Goal: Transaction & Acquisition: Subscribe to service/newsletter

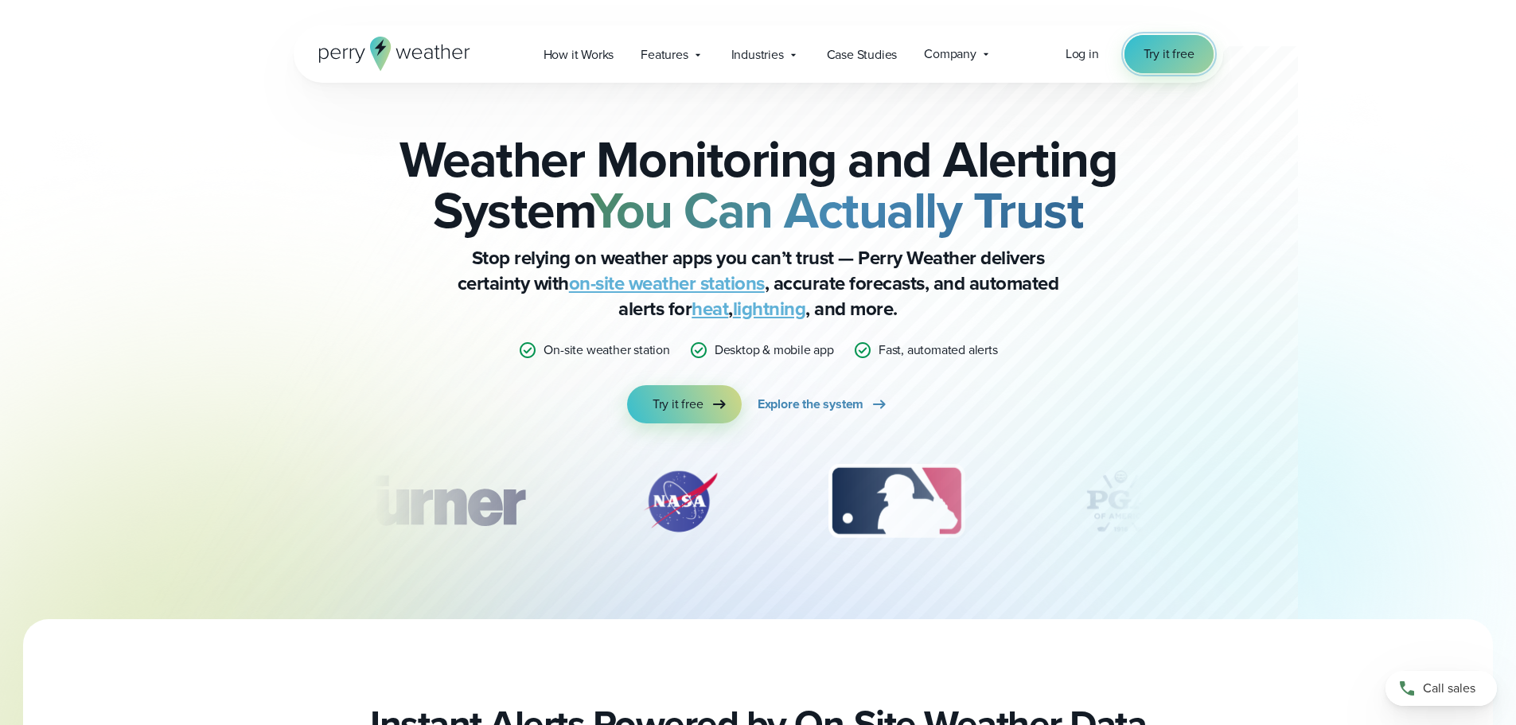
click at [1192, 49] on span "Try it free" at bounding box center [1169, 54] width 51 height 19
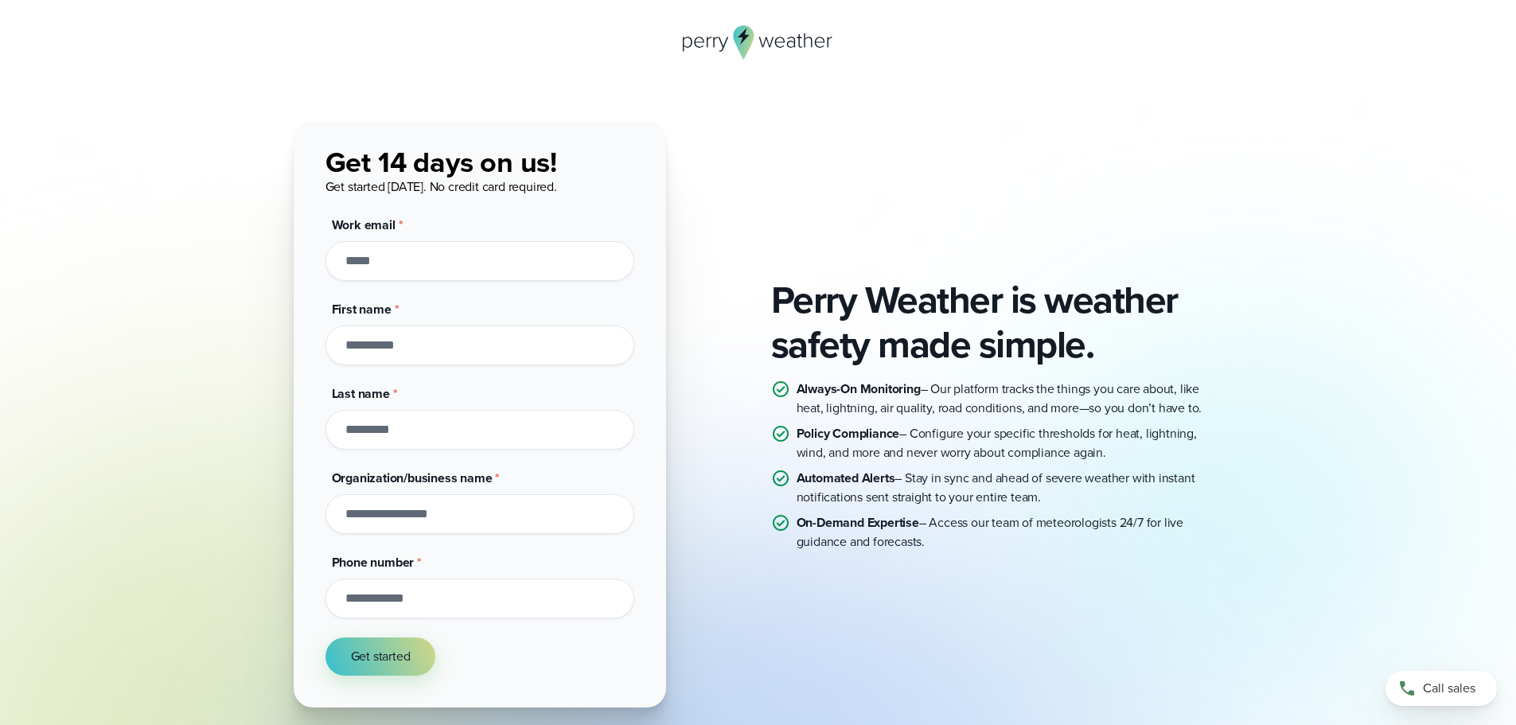
click at [504, 274] on input "Work email *" at bounding box center [480, 261] width 309 height 40
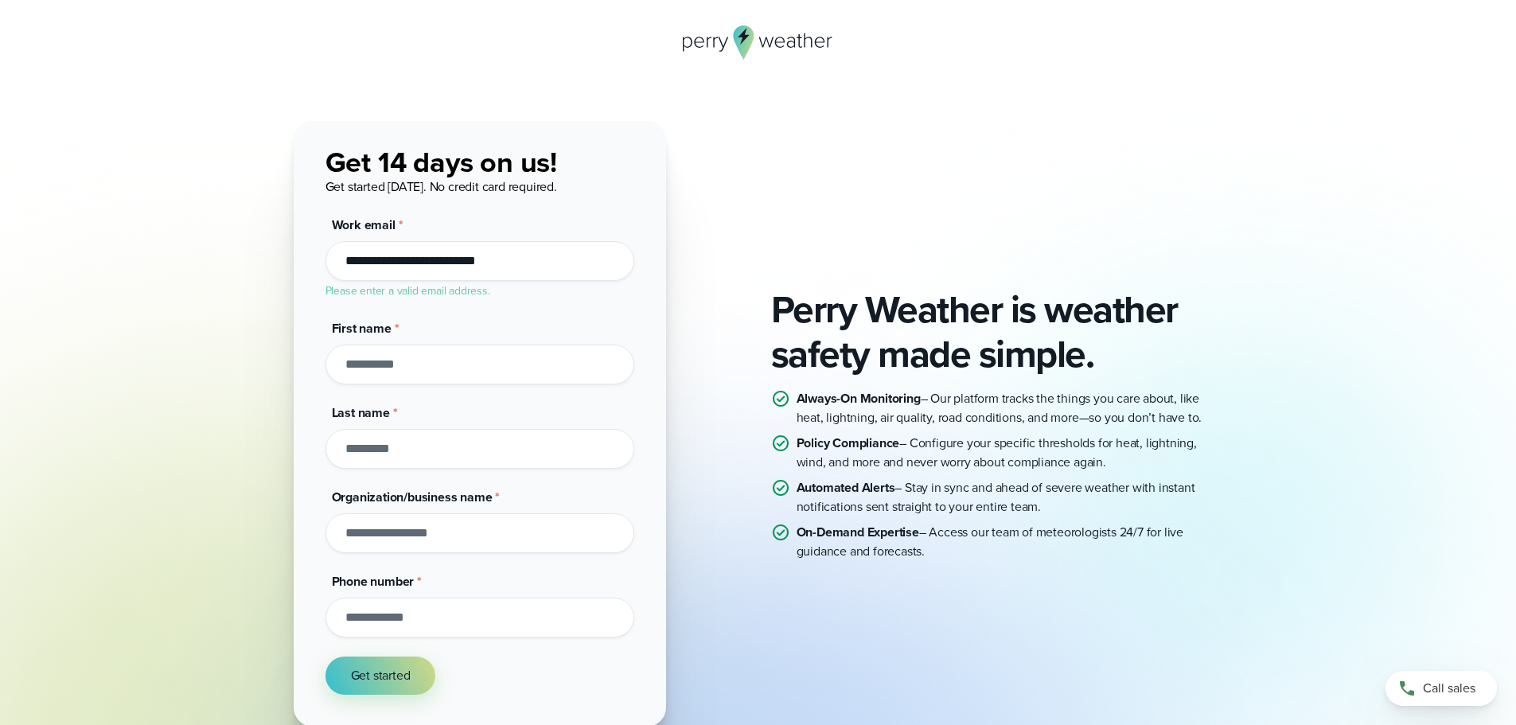
click at [493, 366] on input "First name *" at bounding box center [480, 365] width 309 height 40
click at [467, 263] on input "**********" at bounding box center [480, 261] width 309 height 40
click at [465, 334] on input "First name *" at bounding box center [480, 346] width 309 height 40
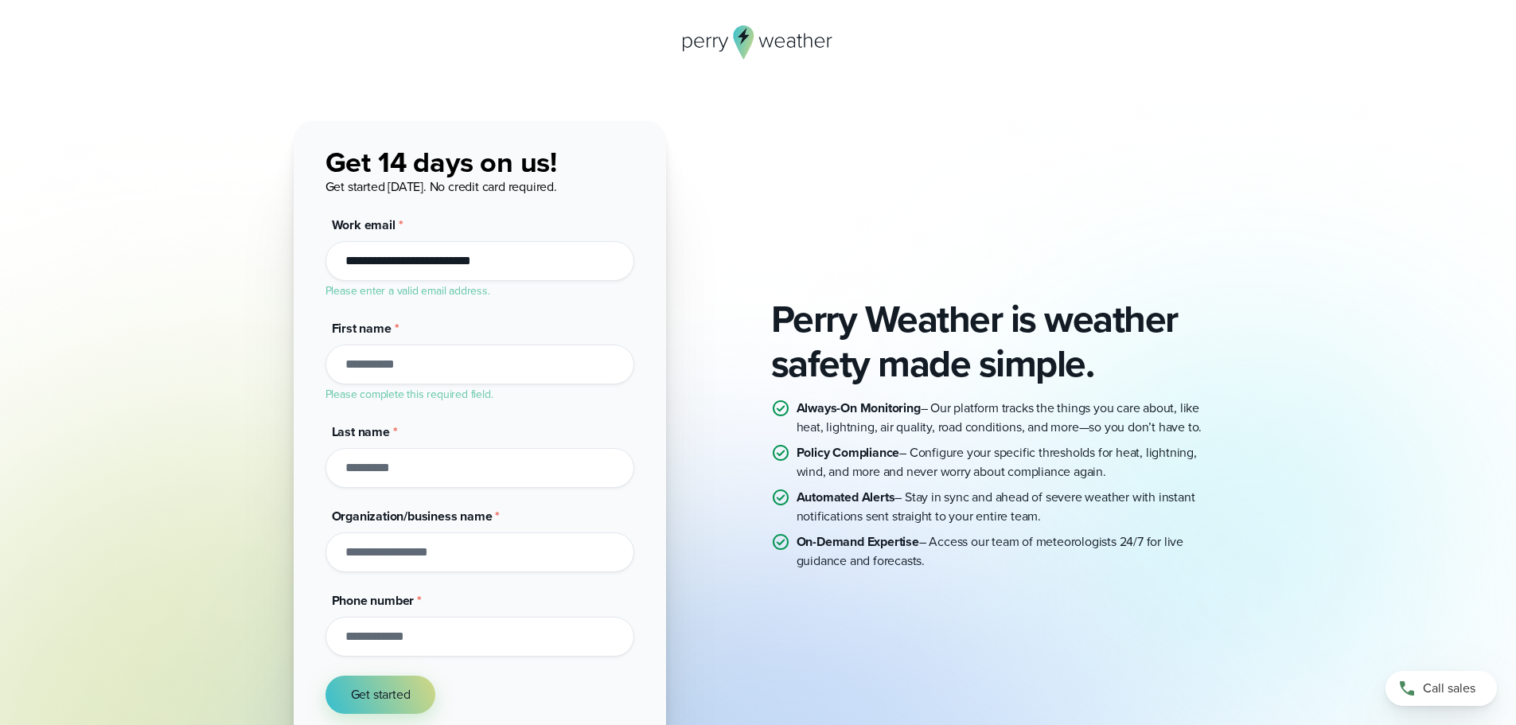
drag, startPoint x: 539, startPoint y: 254, endPoint x: 254, endPoint y: 302, distance: 289.0
click at [254, 302] on div "Perry Weather is weather safety made simple. Always-On Monitoring – Our platfor…" at bounding box center [758, 433] width 1146 height 625
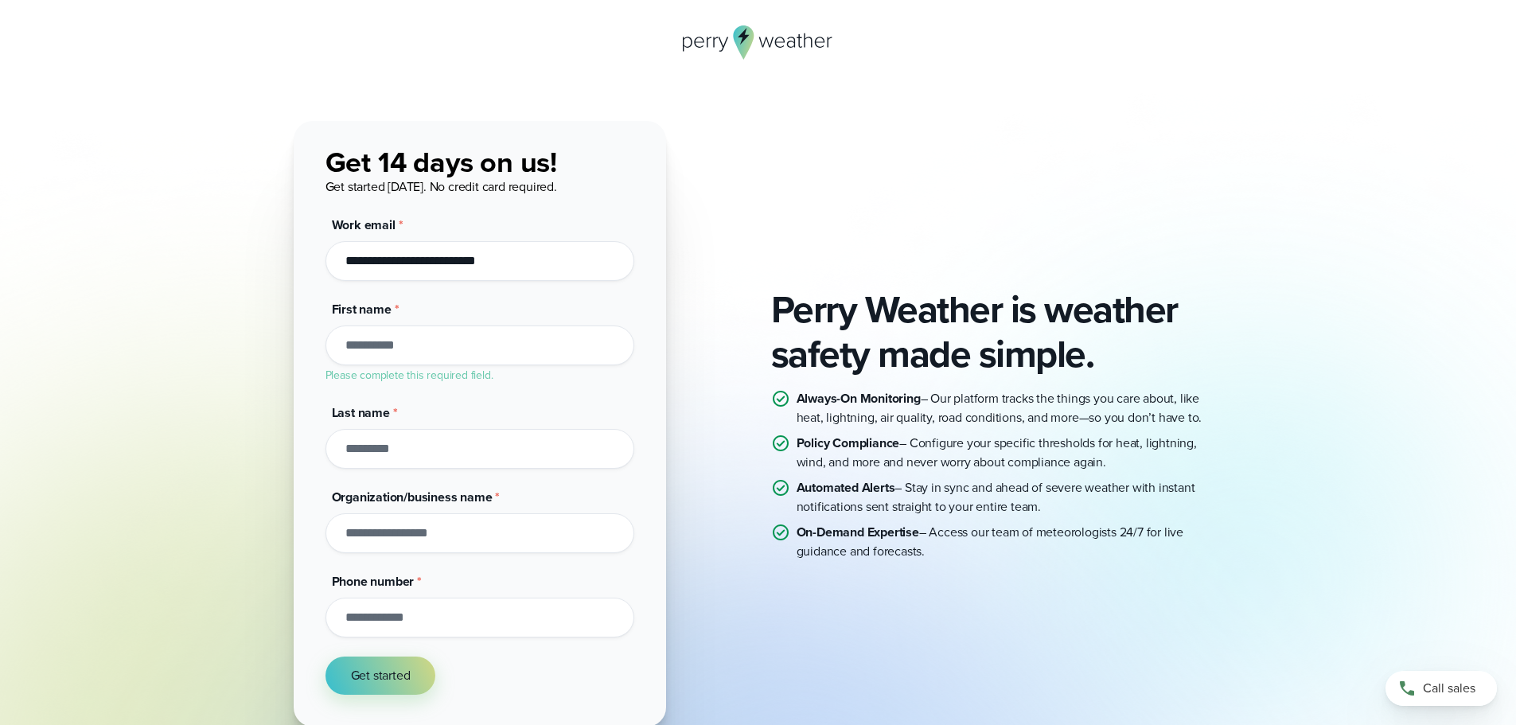
type input "**********"
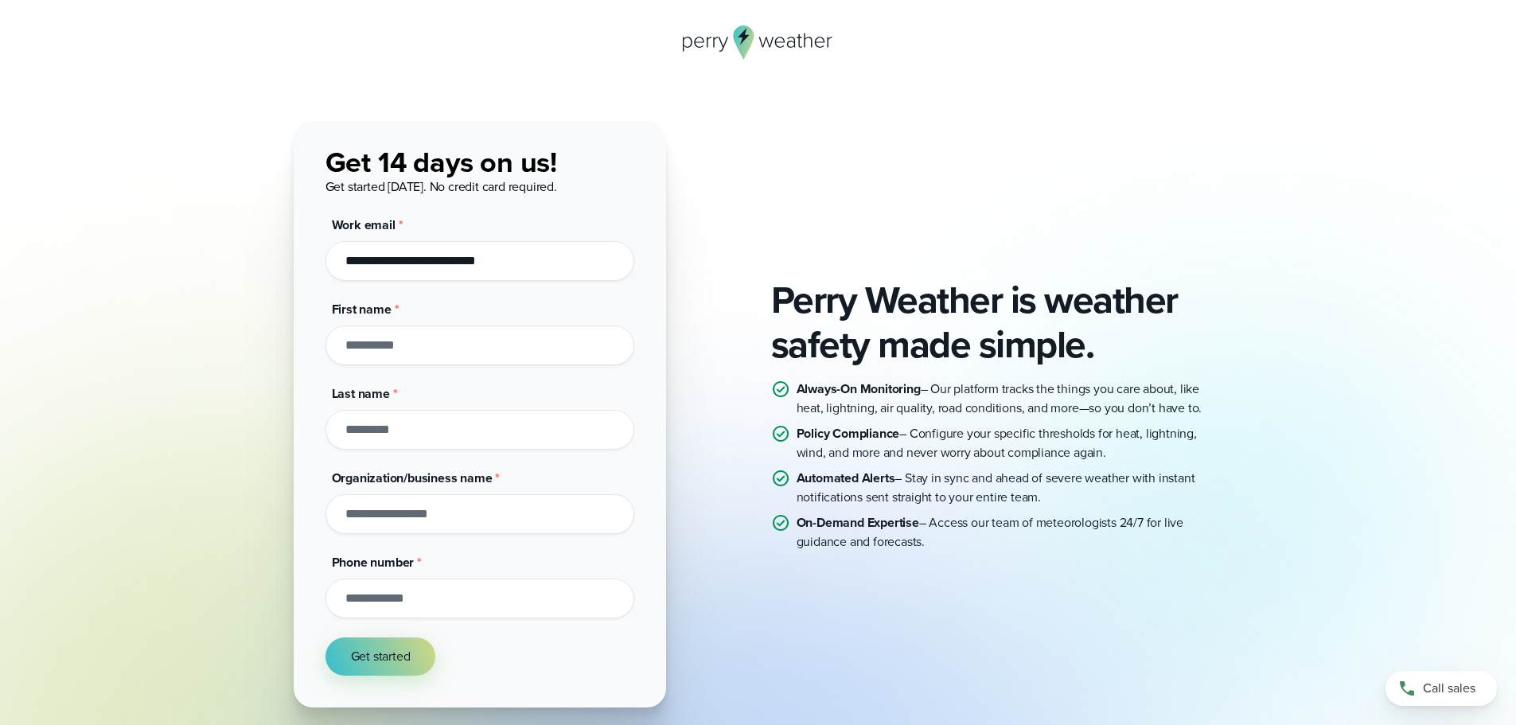
click at [460, 363] on input "First name *" at bounding box center [480, 346] width 309 height 40
type input "****"
type input "*******"
click at [446, 529] on input "Organization/business name *" at bounding box center [480, 514] width 309 height 40
type input "**********"
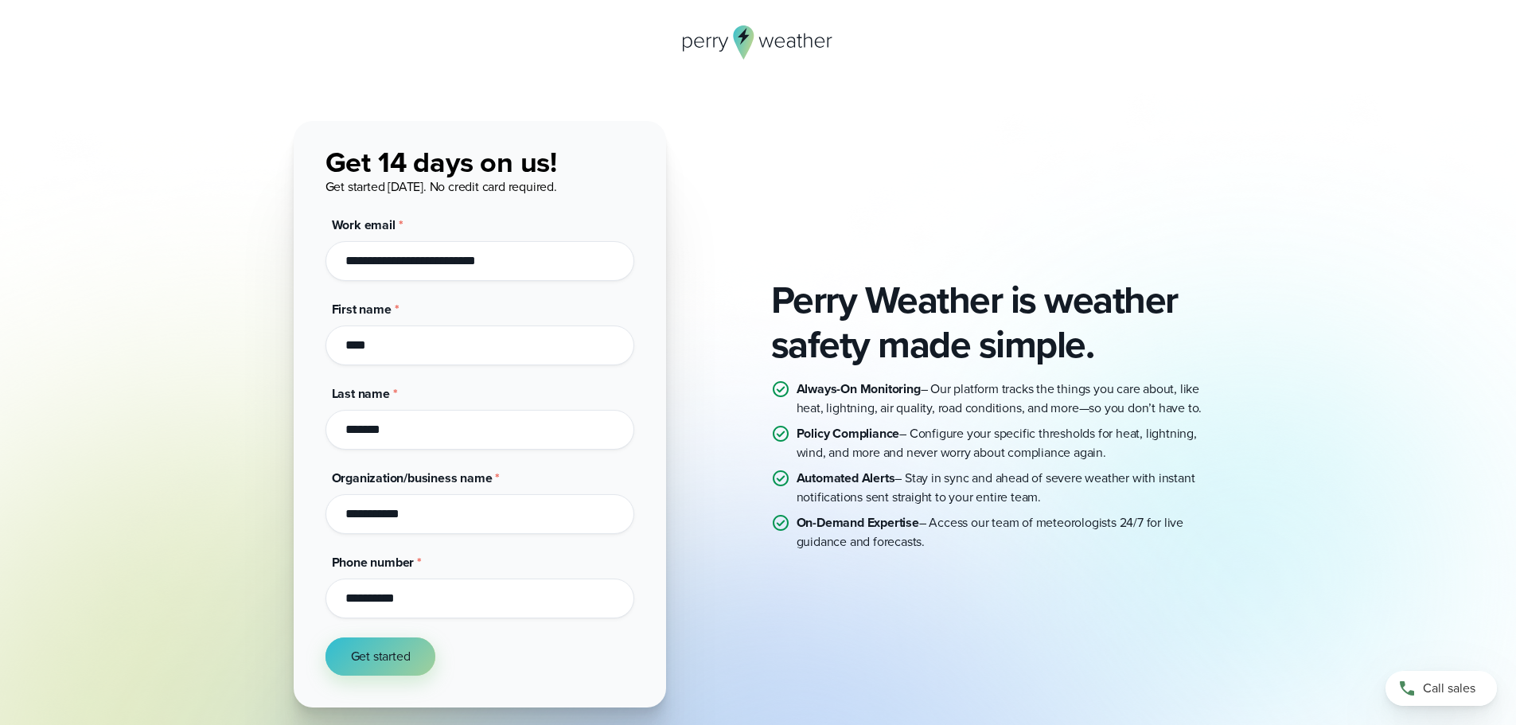
type input "**********"
click at [361, 659] on span "Get started" at bounding box center [381, 656] width 60 height 19
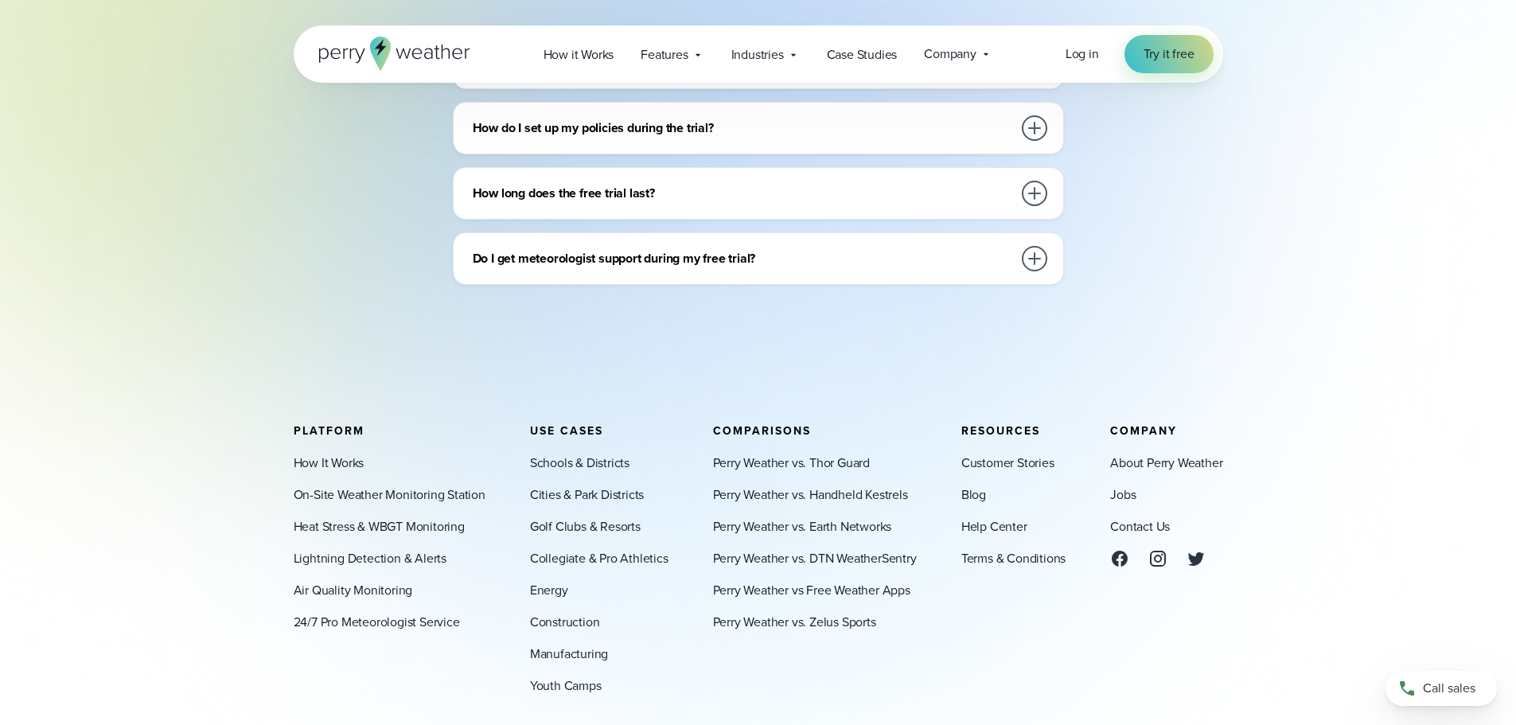
scroll to position [528, 0]
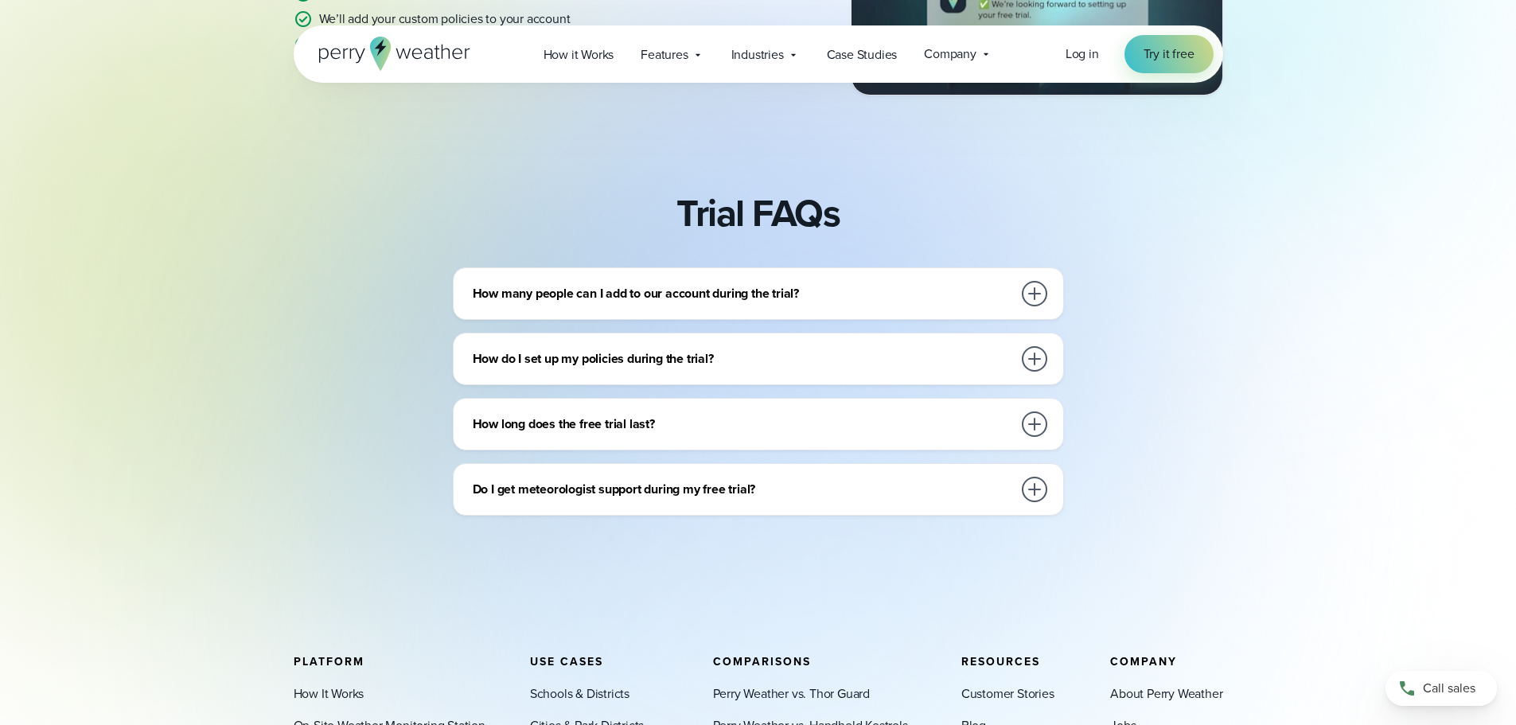
click at [1045, 290] on div at bounding box center [1034, 293] width 25 height 25
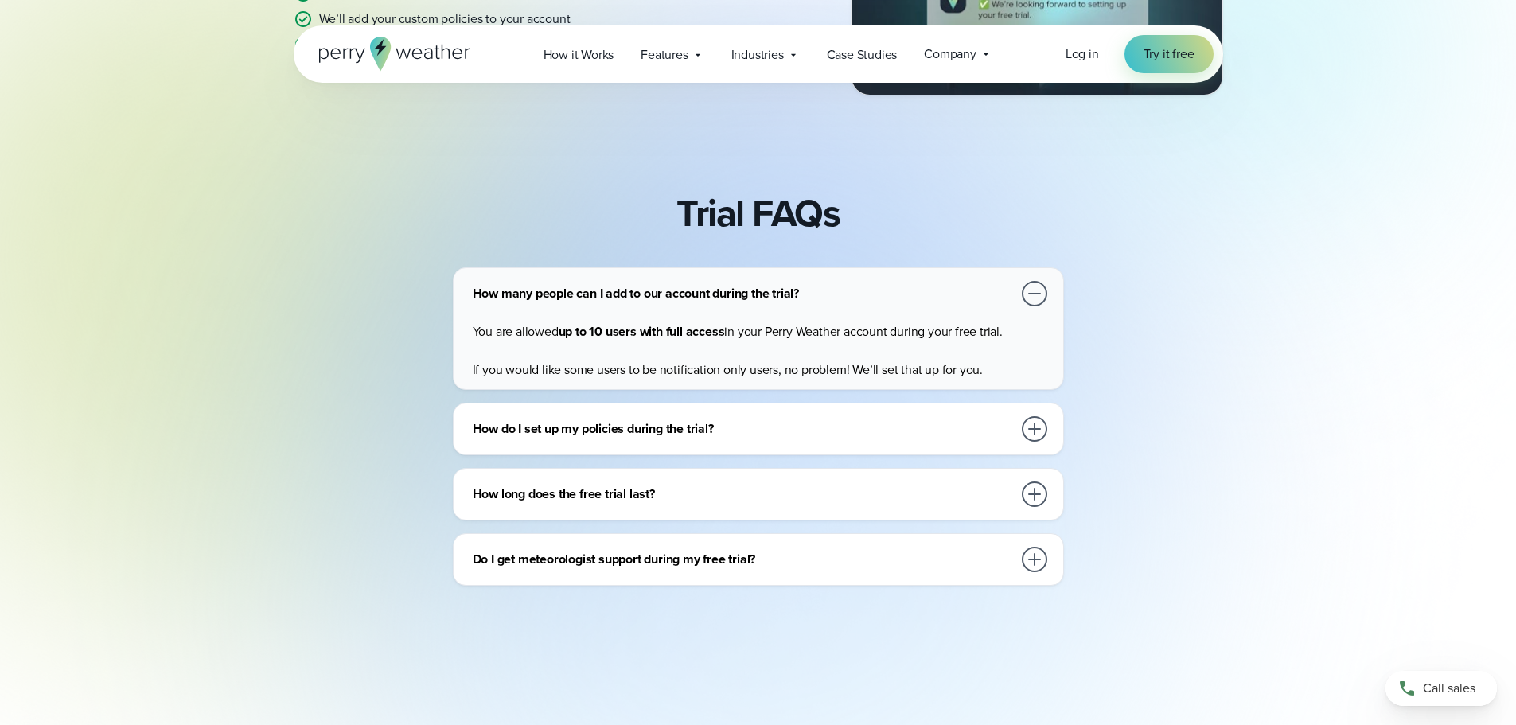
click at [1043, 290] on div at bounding box center [1034, 293] width 25 height 25
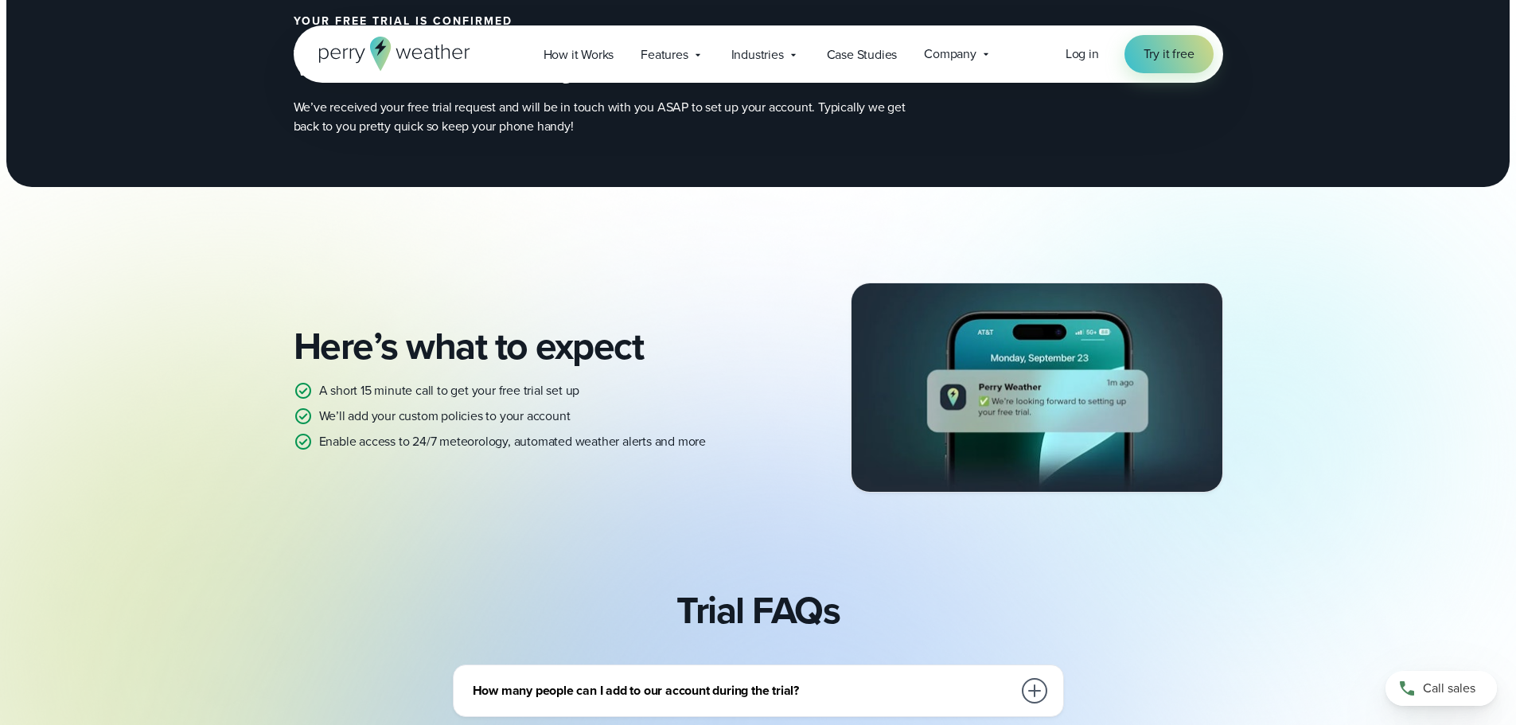
scroll to position [0, 0]
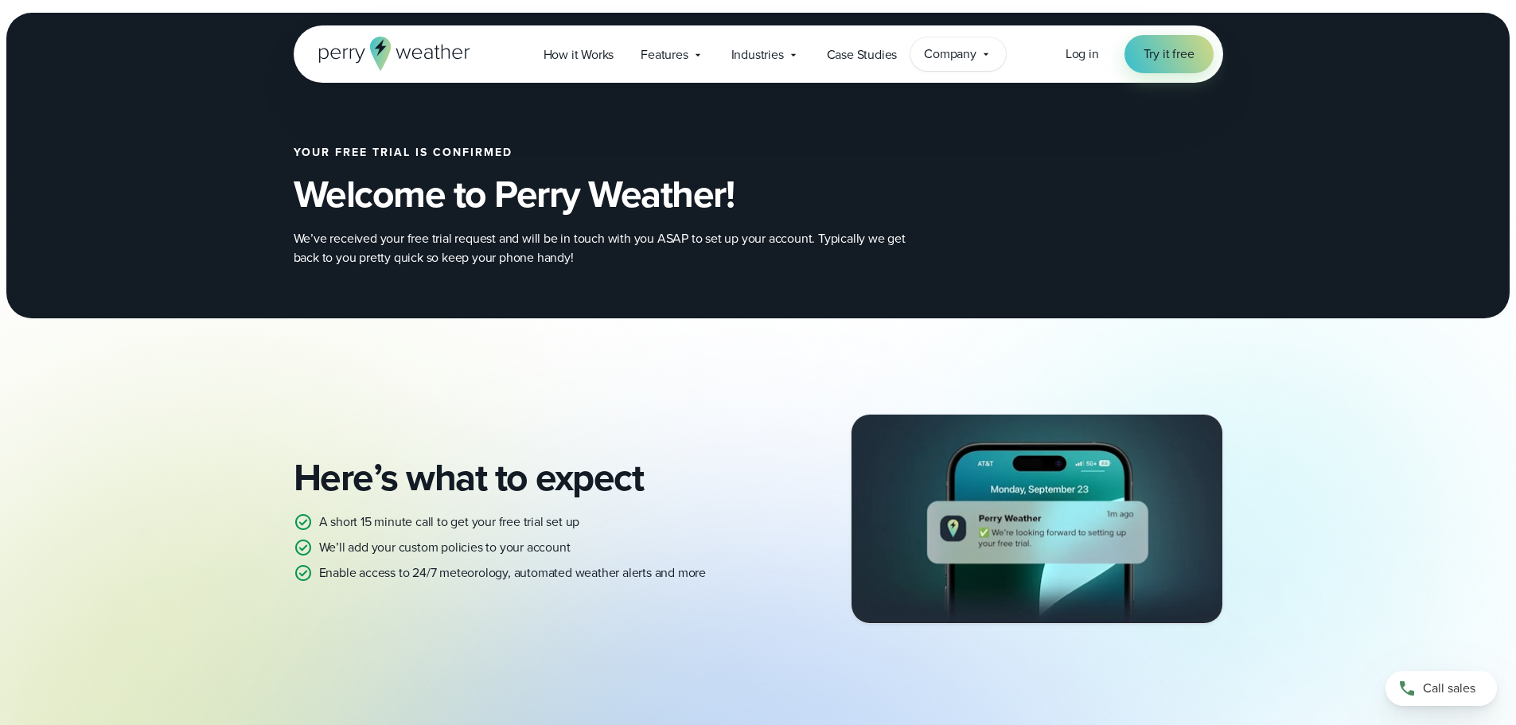
click at [963, 60] on span "Company" at bounding box center [950, 54] width 53 height 19
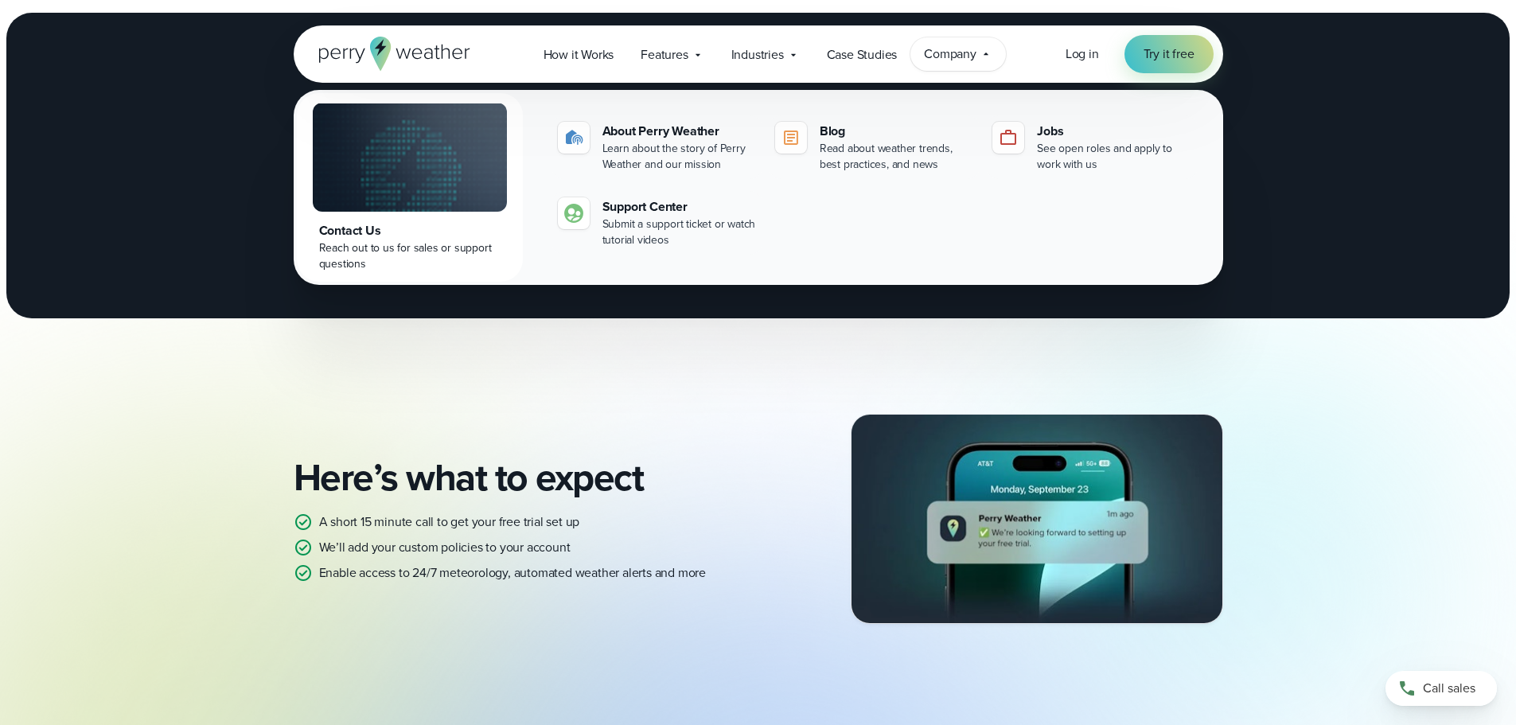
click at [963, 60] on span "Company" at bounding box center [950, 54] width 53 height 19
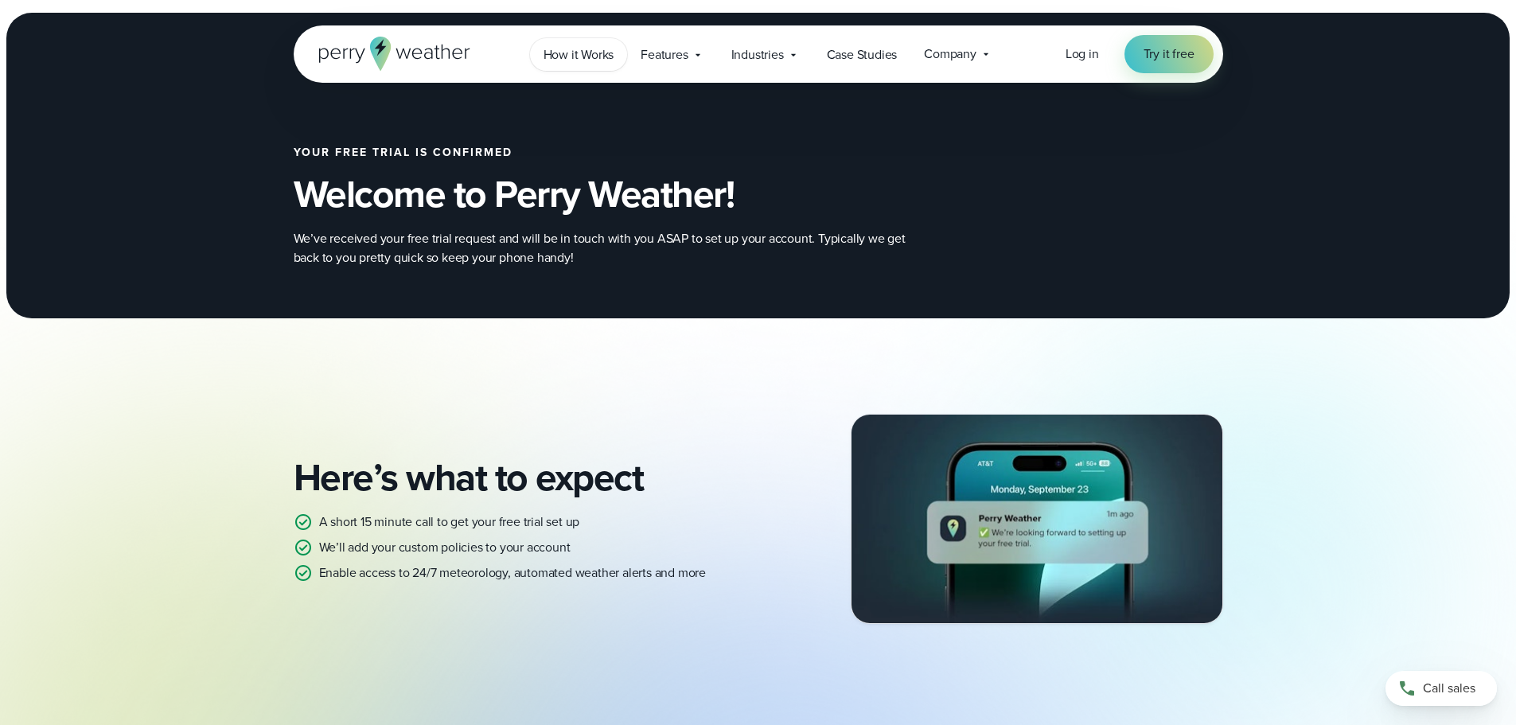
click at [599, 60] on span "How it Works" at bounding box center [579, 54] width 71 height 19
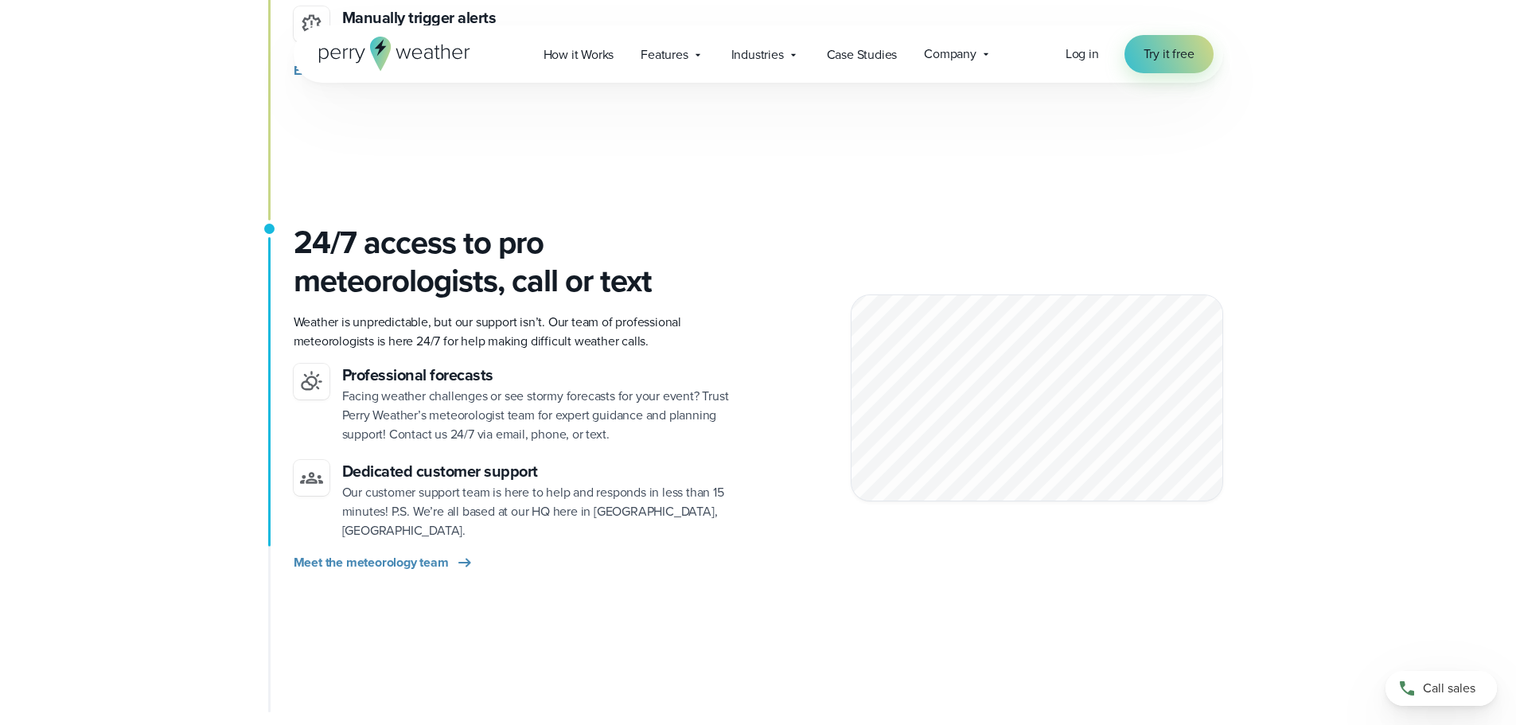
scroll to position [2467, 0]
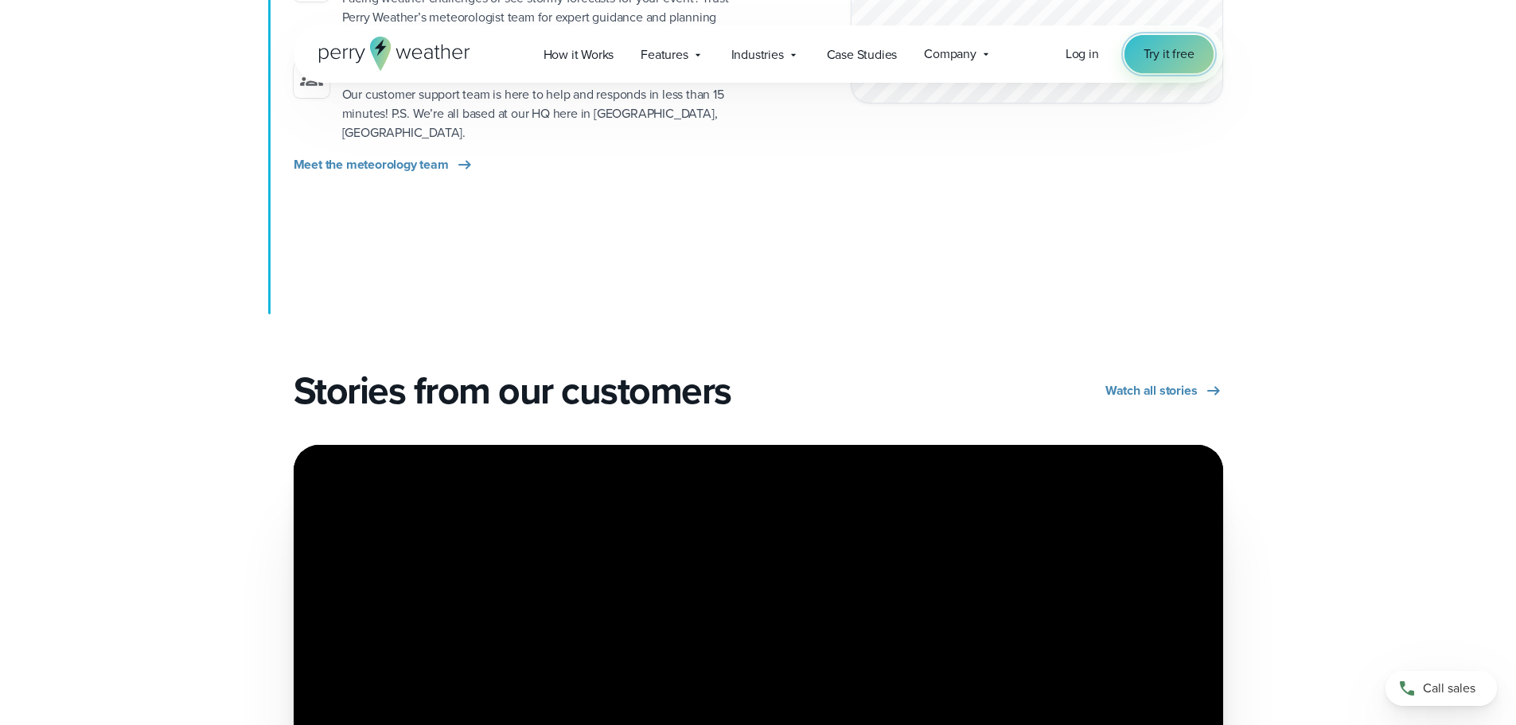
click at [1137, 55] on link "Try it free" at bounding box center [1169, 54] width 89 height 38
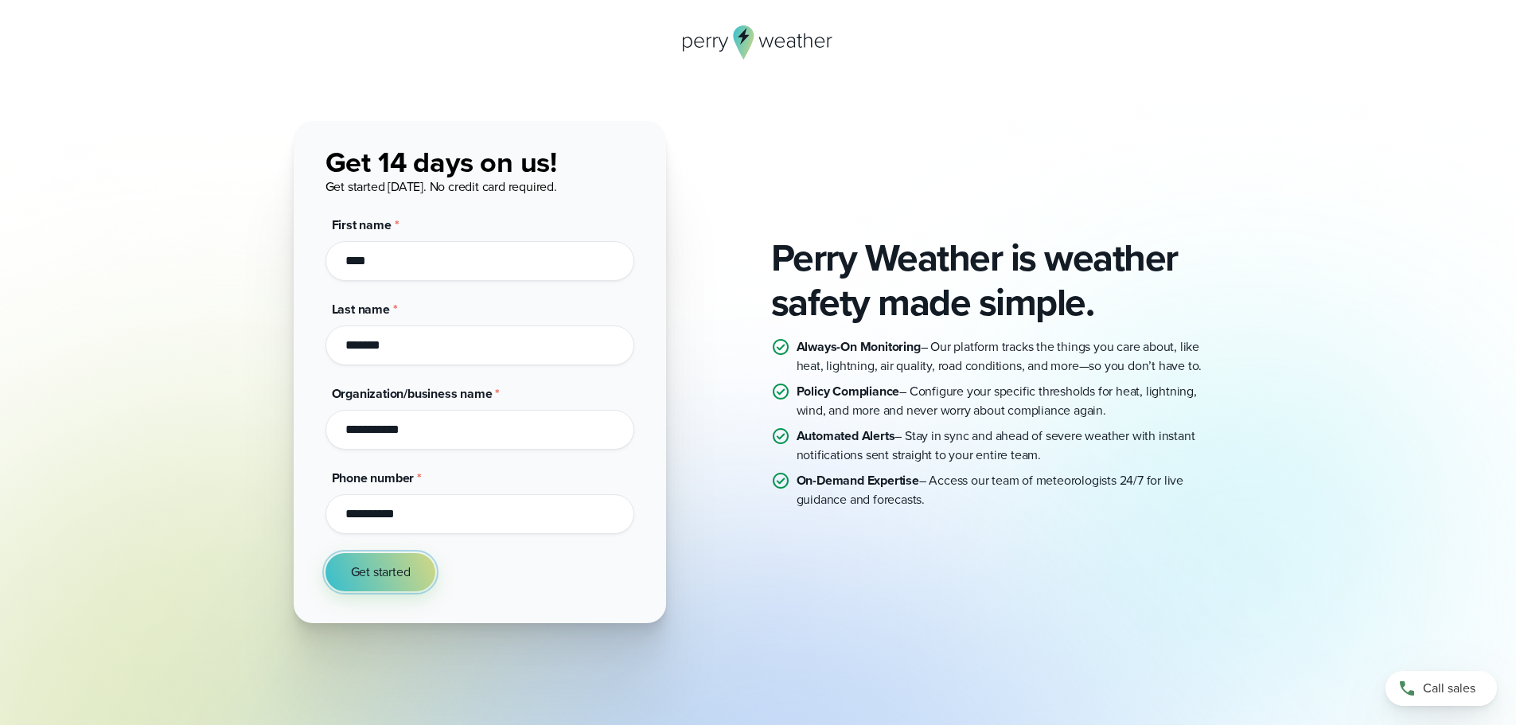
drag, startPoint x: 411, startPoint y: 573, endPoint x: 431, endPoint y: 527, distance: 50.3
click at [411, 574] on button "Get started" at bounding box center [381, 572] width 111 height 38
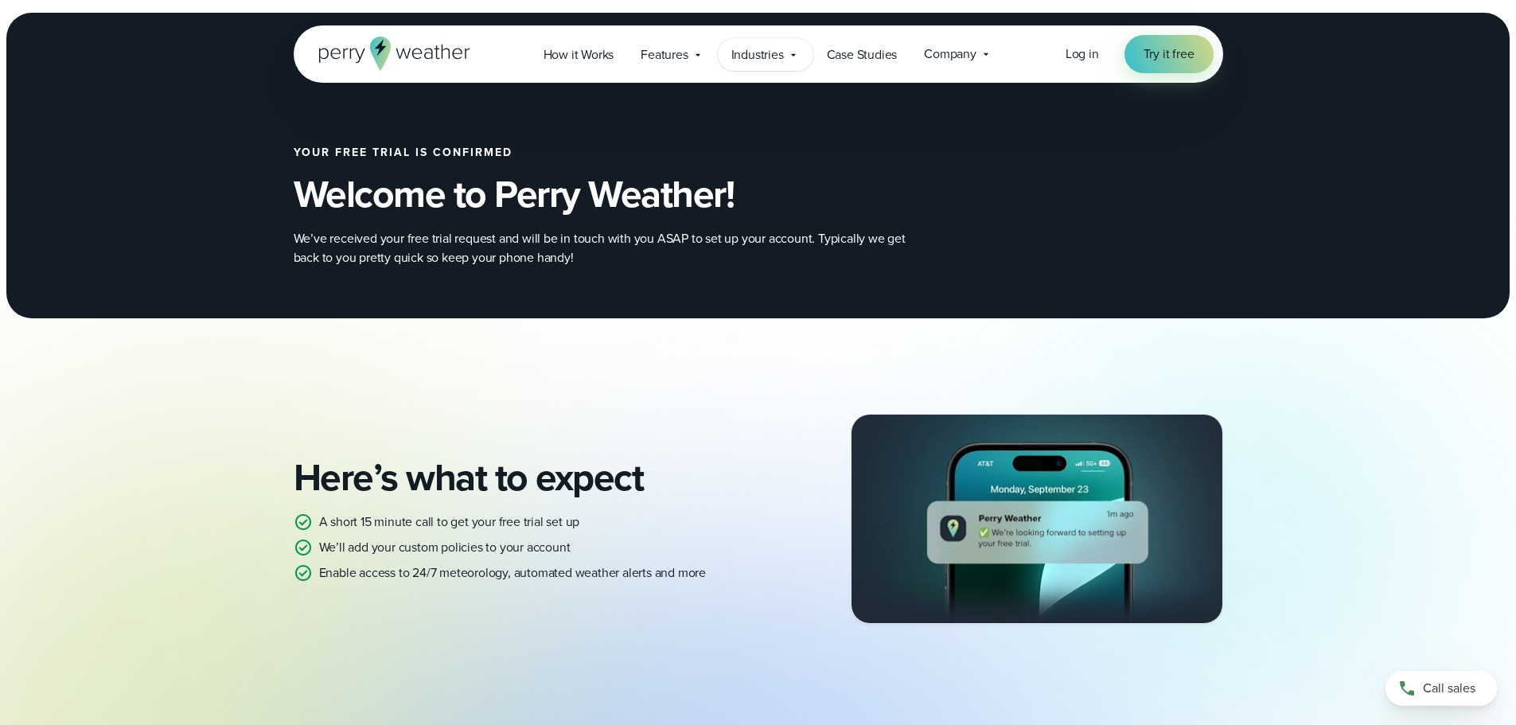
click at [755, 51] on span "Industries" at bounding box center [757, 54] width 53 height 19
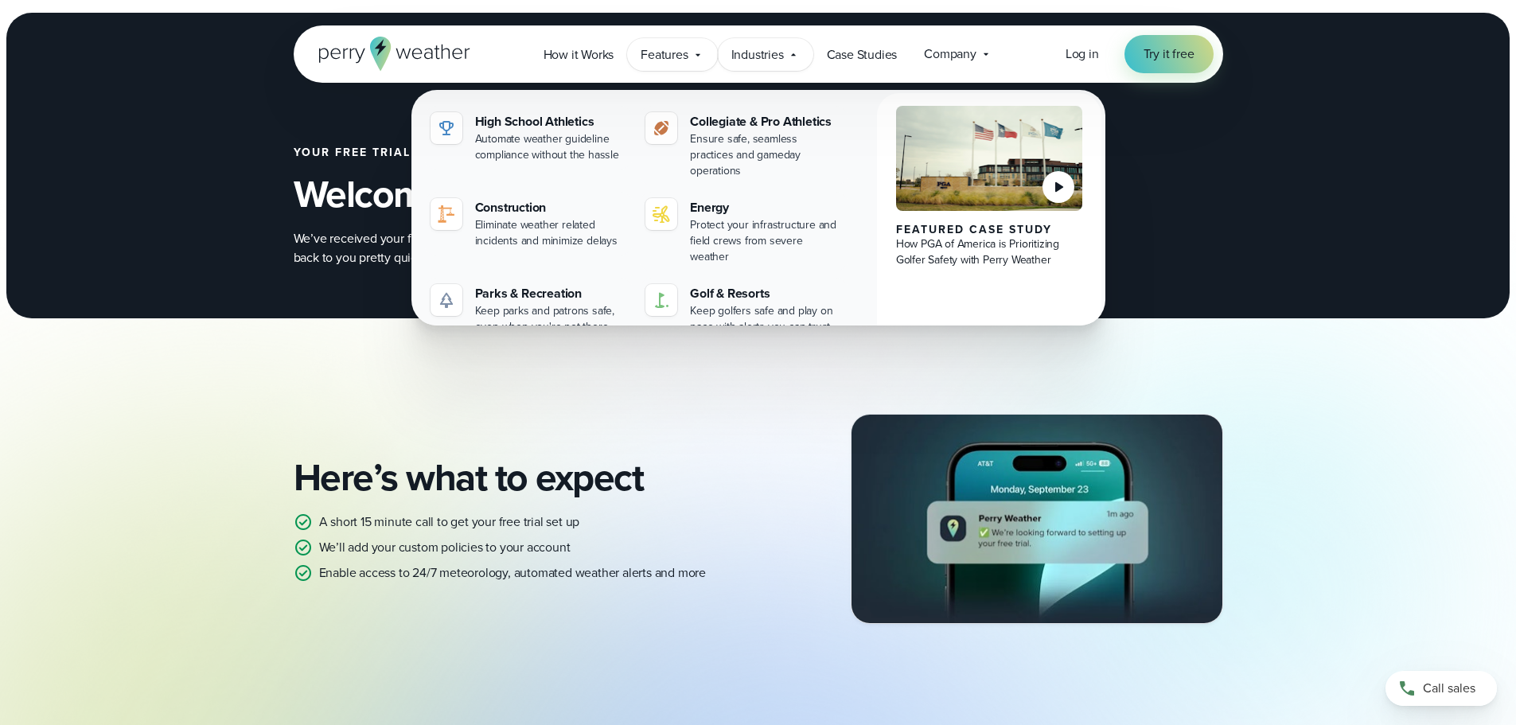
drag, startPoint x: 768, startPoint y: 60, endPoint x: 711, endPoint y: 60, distance: 57.3
click at [768, 60] on span "Industries" at bounding box center [757, 54] width 53 height 19
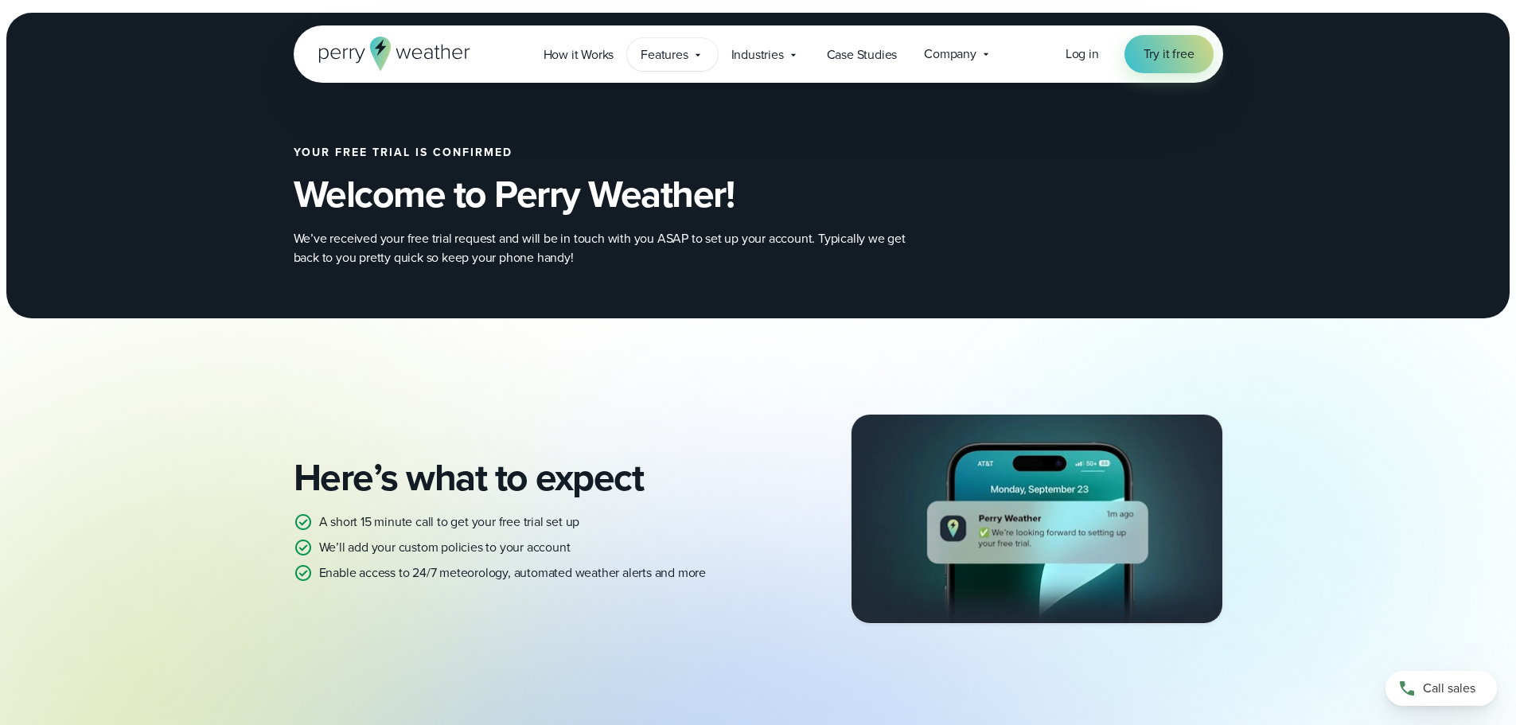
click at [667, 60] on span "Features" at bounding box center [664, 54] width 47 height 19
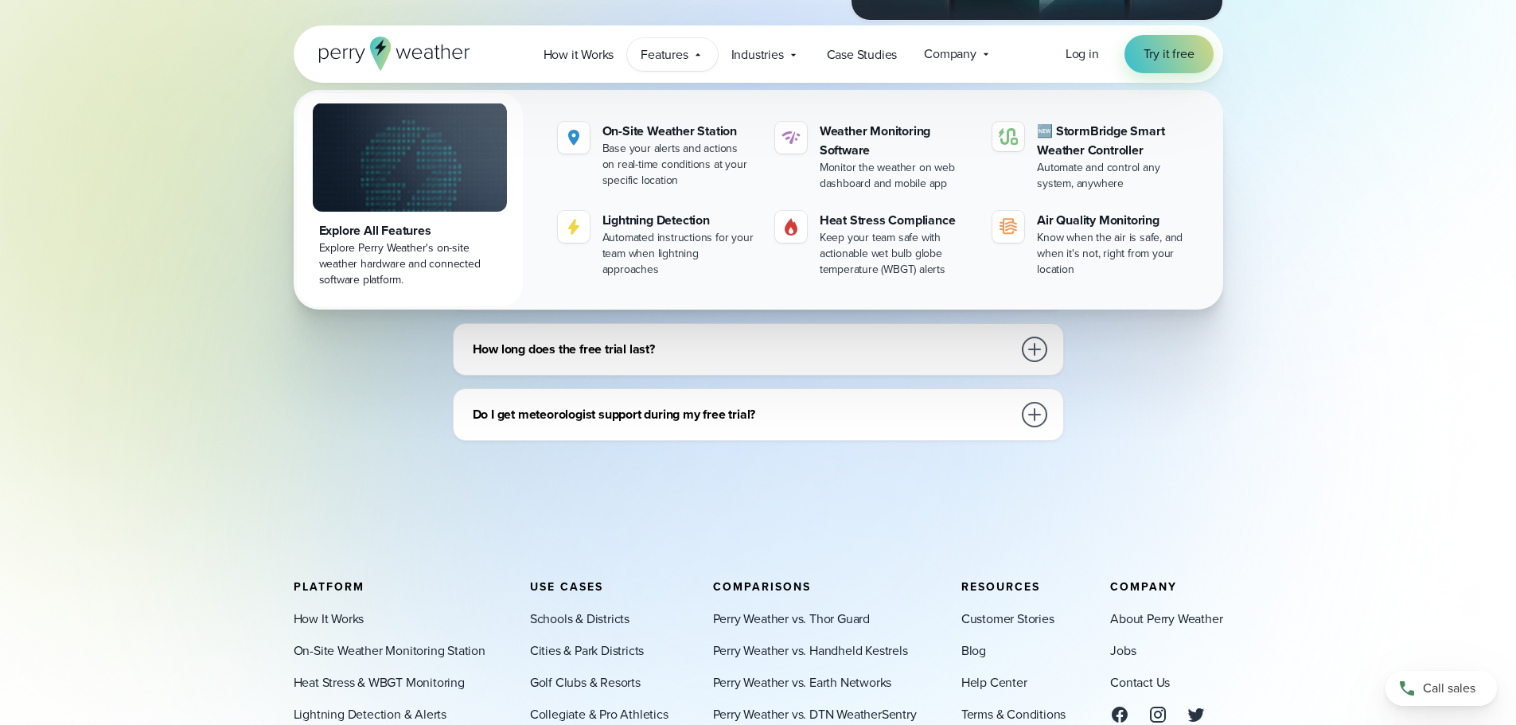
scroll to position [716, 0]
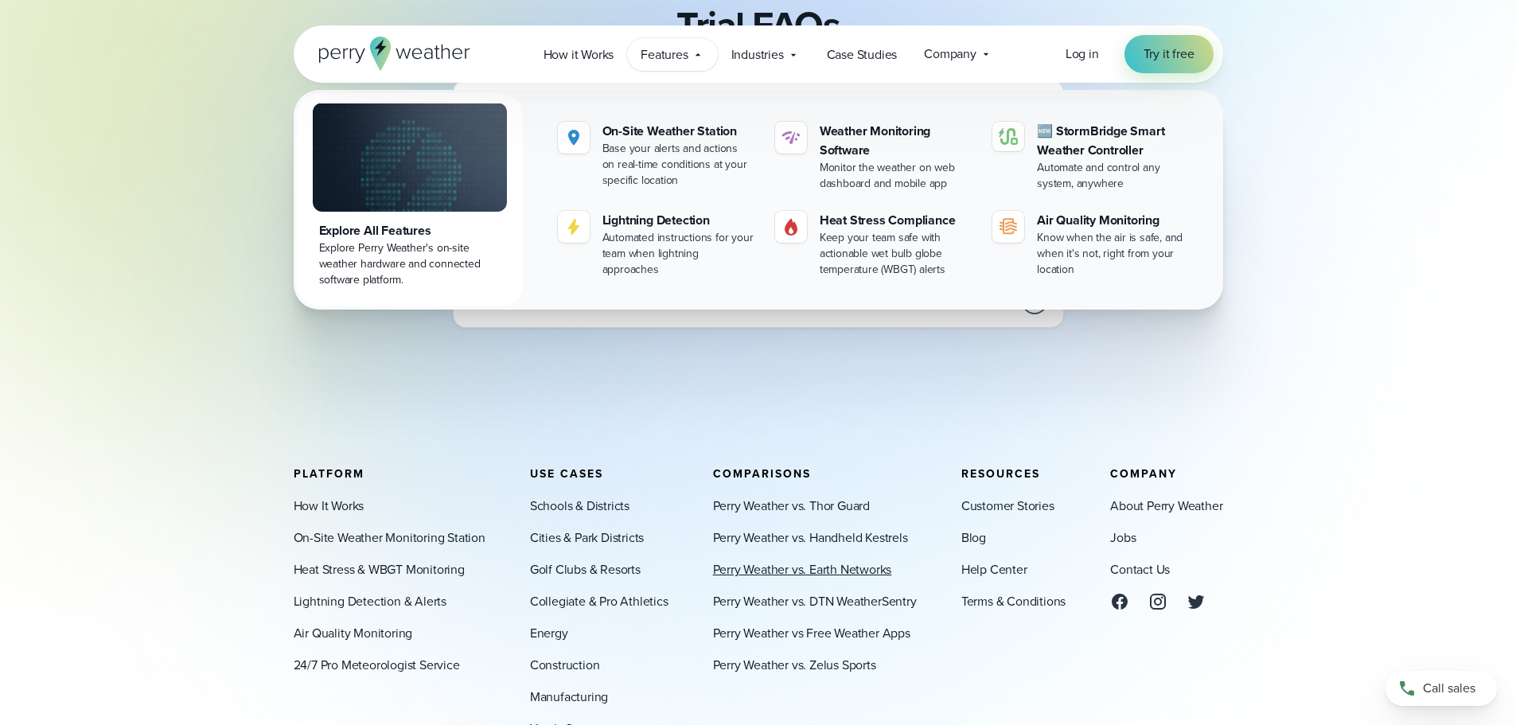
click at [888, 565] on link "Perry Weather vs. Earth Networks" at bounding box center [802, 569] width 179 height 19
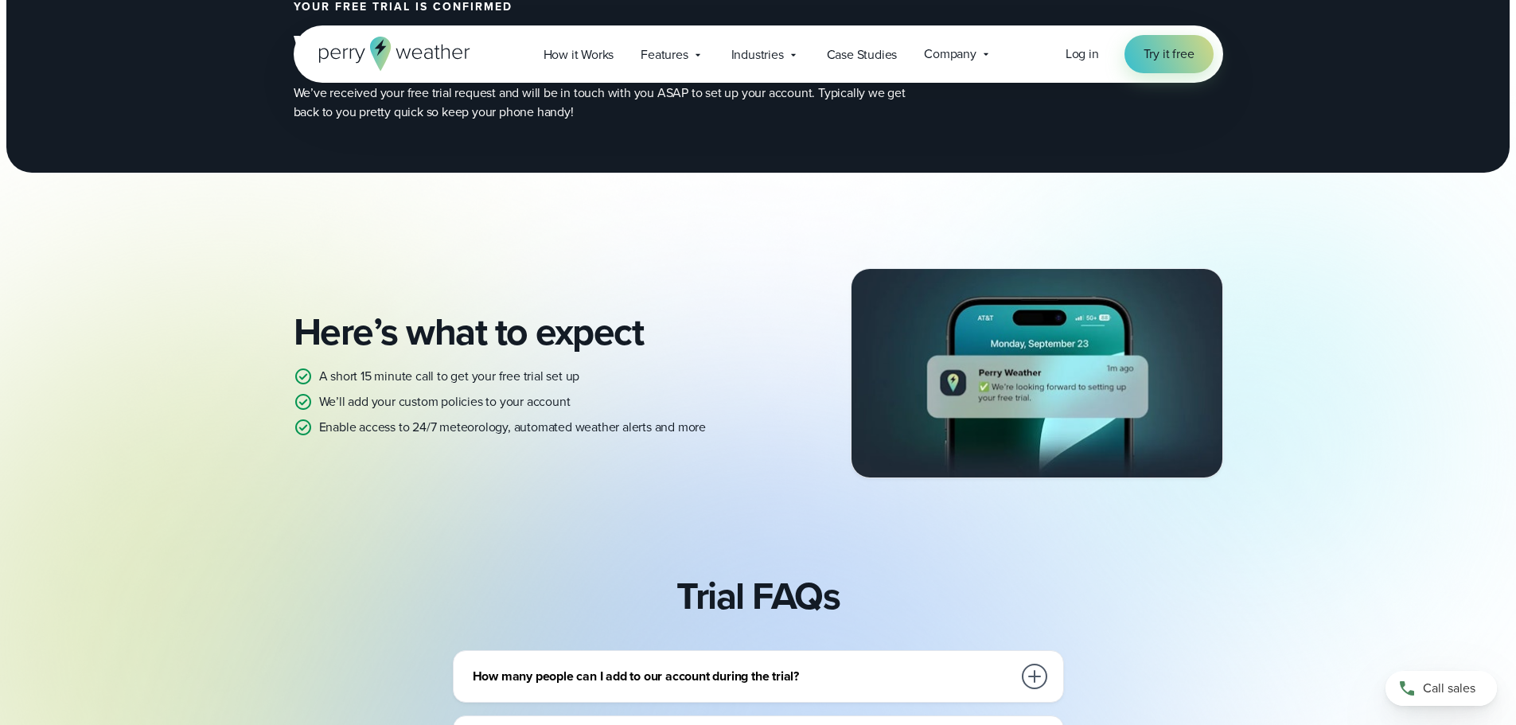
scroll to position [0, 0]
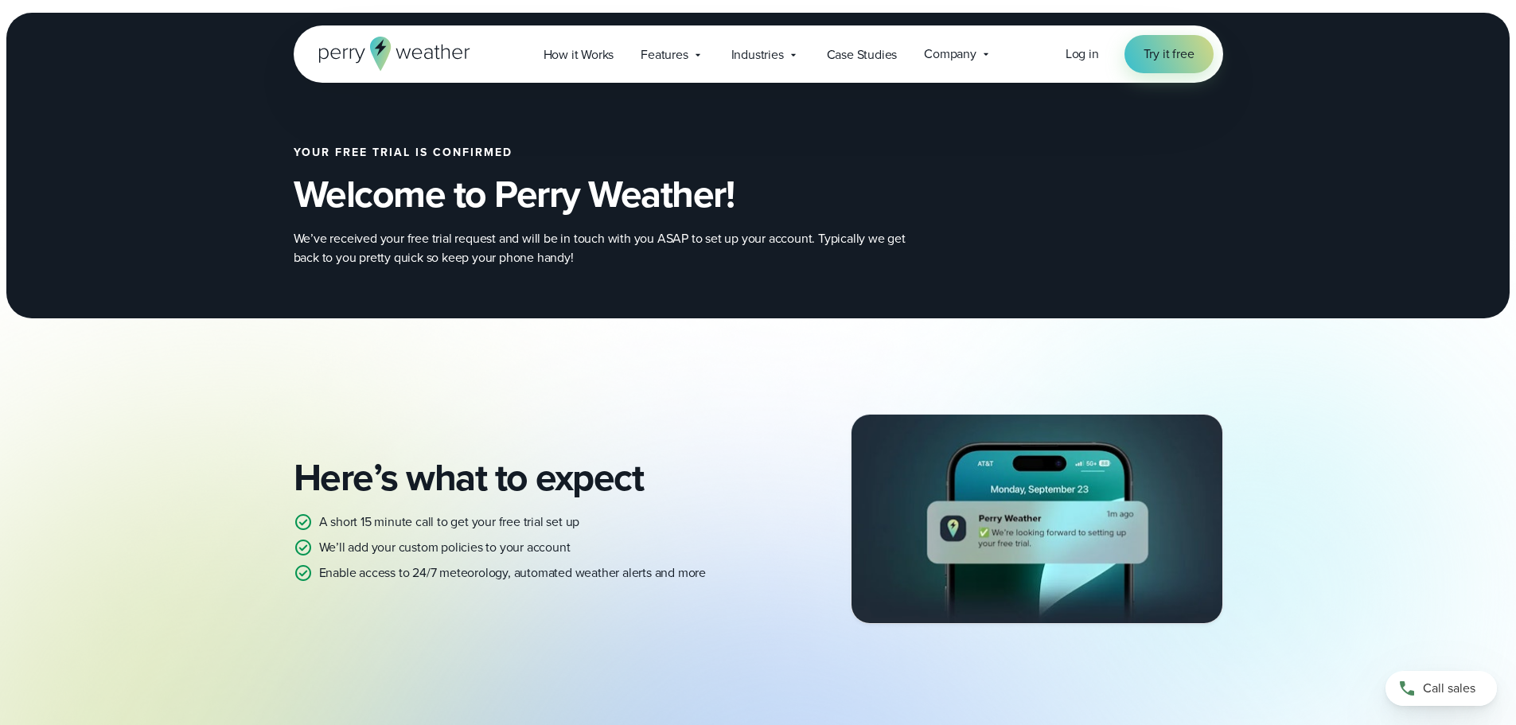
click at [679, 151] on h2 "Your free trial is confirmed" at bounding box center [639, 152] width 691 height 13
click at [620, 210] on h2 "Welcome to Perry Weather!" at bounding box center [639, 194] width 691 height 45
